Goal: Find specific page/section: Find specific page/section

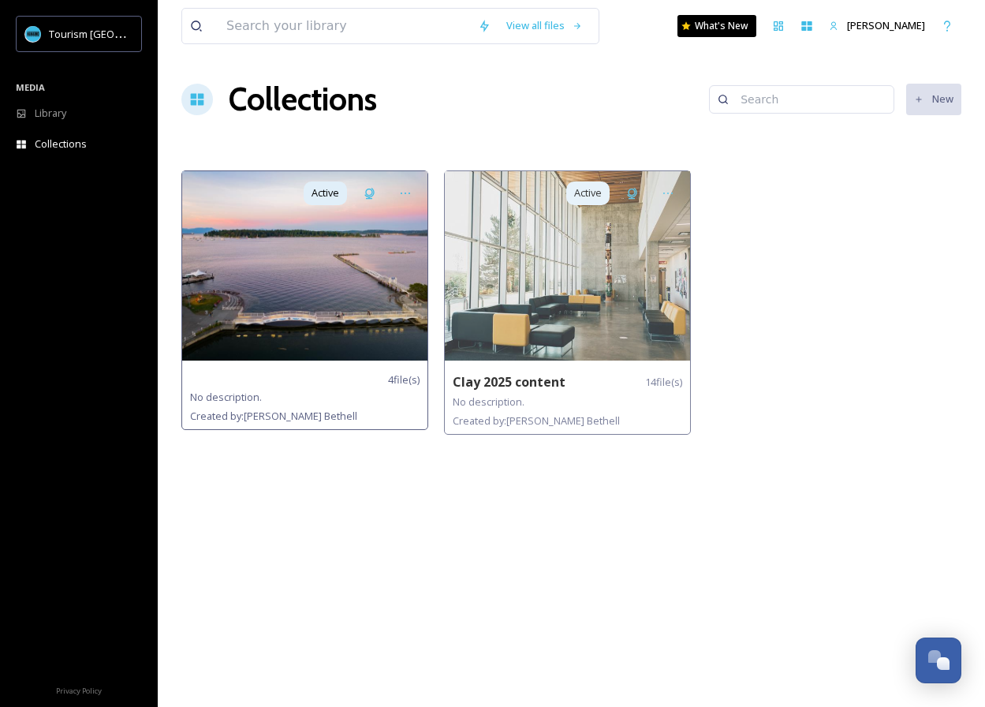
click at [395, 369] on div "4 file(s) No description. Created by: [PERSON_NAME]" at bounding box center [304, 398] width 245 height 61
click at [345, 319] on img at bounding box center [304, 265] width 245 height 189
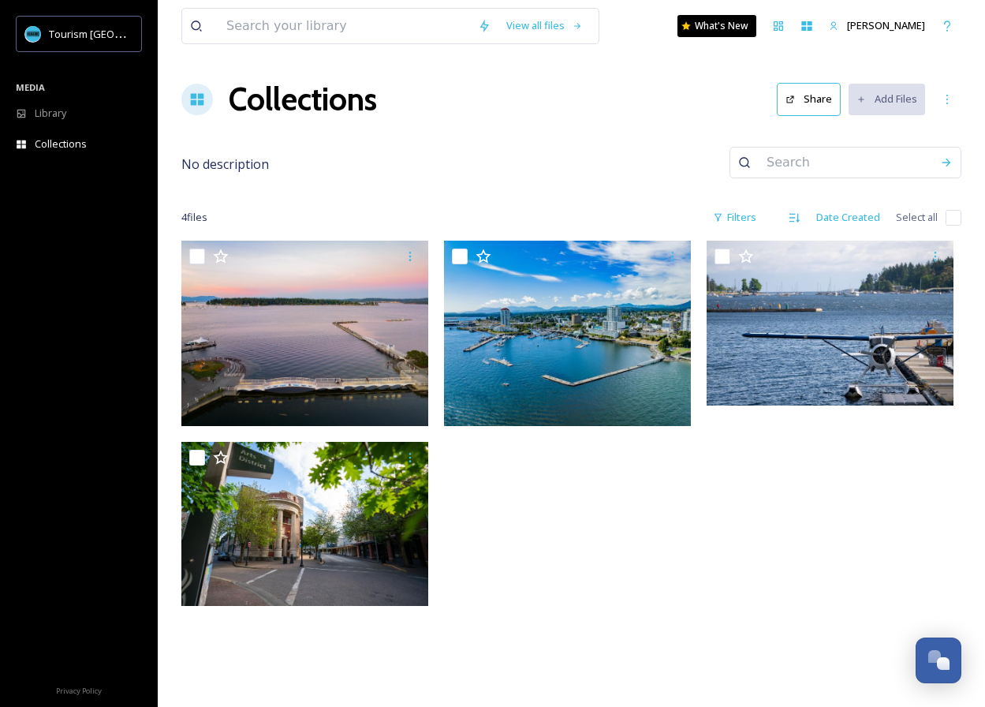
click at [661, 526] on div at bounding box center [571, 427] width 255 height 373
click at [611, 133] on div "View all files What's New [PERSON_NAME] Collections Share Add Files No descript…" at bounding box center [571, 353] width 827 height 707
